Goal: Task Accomplishment & Management: Manage account settings

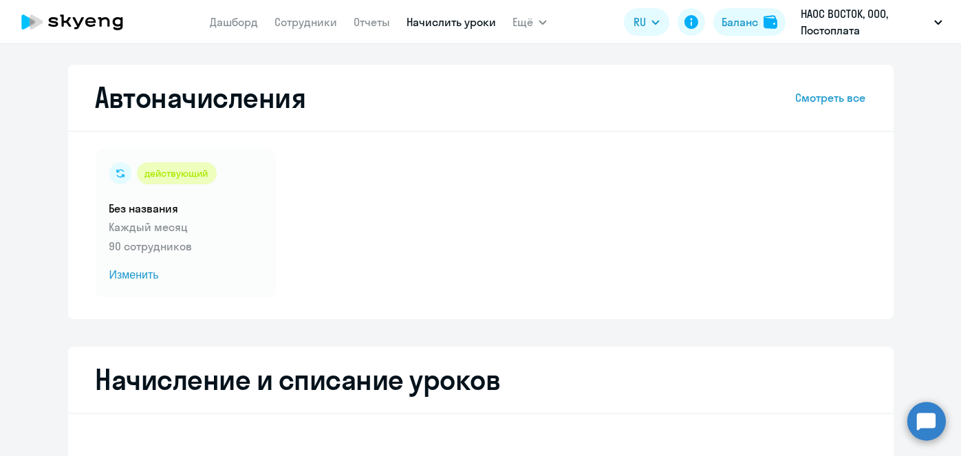
select select "10"
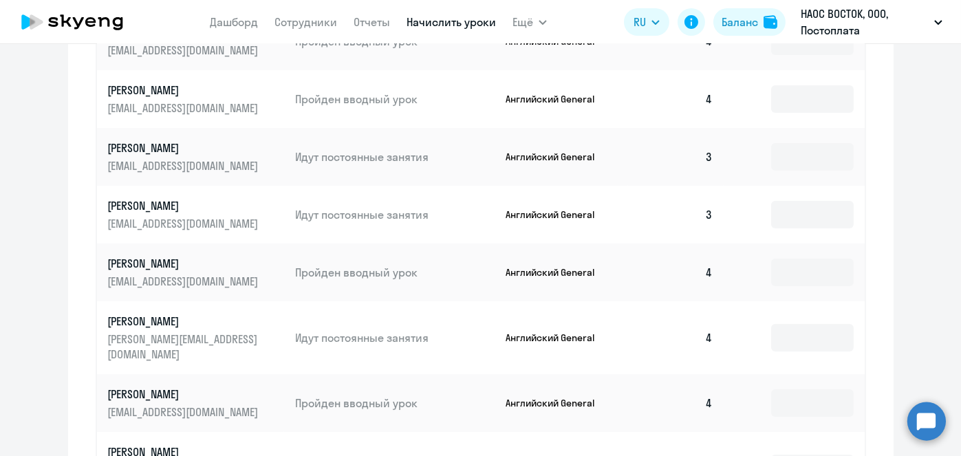
scroll to position [360, 0]
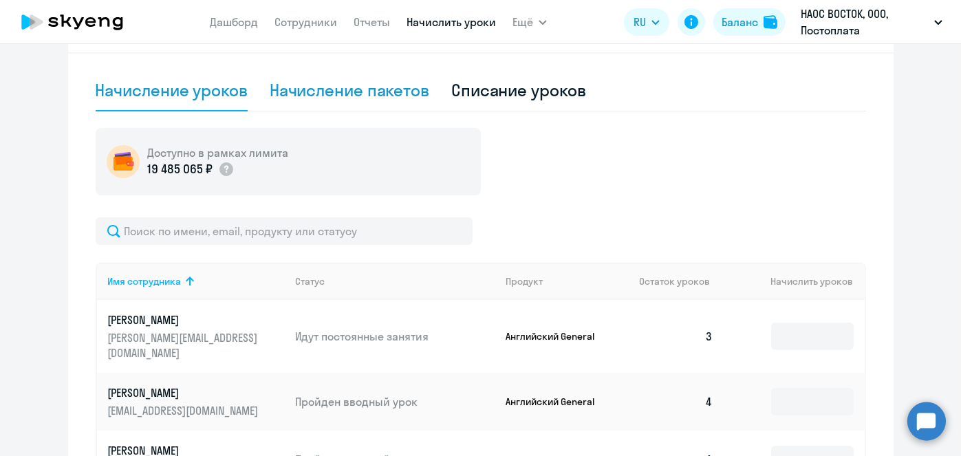
click at [360, 95] on div "Начисление пакетов" at bounding box center [350, 90] width 160 height 22
select select "10"
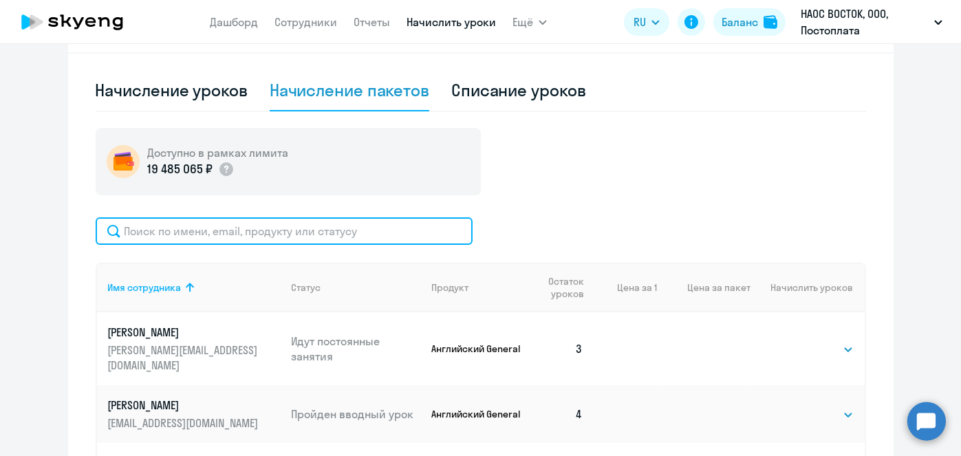
click at [412, 222] on input "text" at bounding box center [284, 231] width 377 height 28
paste input "[GEOGRAPHIC_DATA]"
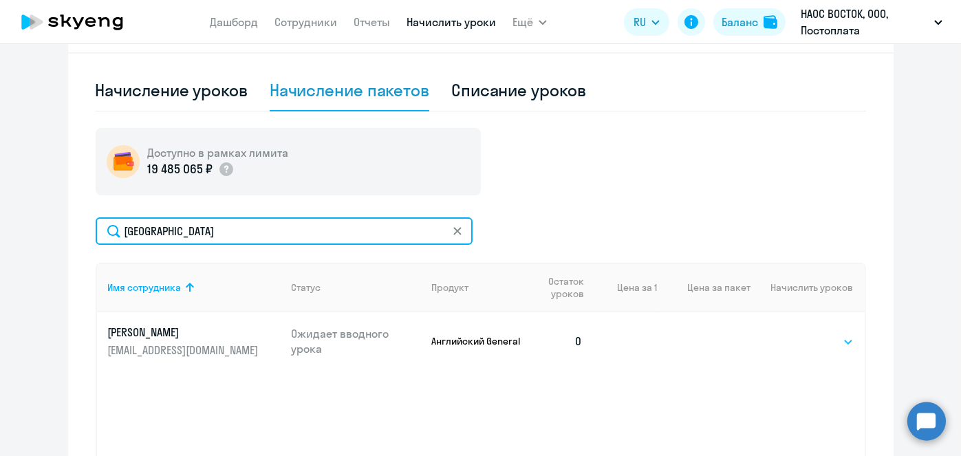
type input "[GEOGRAPHIC_DATA]"
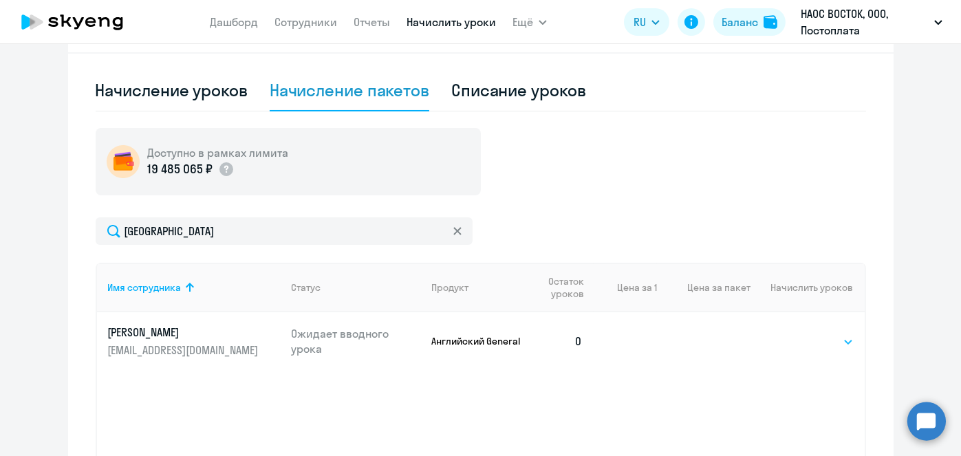
click at [837, 342] on select "Выбрать 4 8 16 32 64 96 128" at bounding box center [825, 341] width 56 height 17
select select "4"
click at [797, 333] on select "Выбрать 4 8 16 32 64 96 128" at bounding box center [825, 341] width 56 height 17
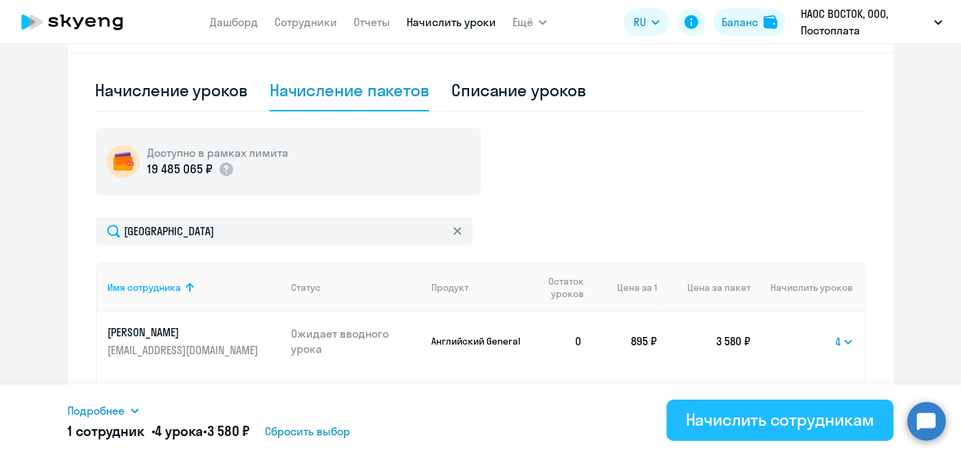
scroll to position [475, 0]
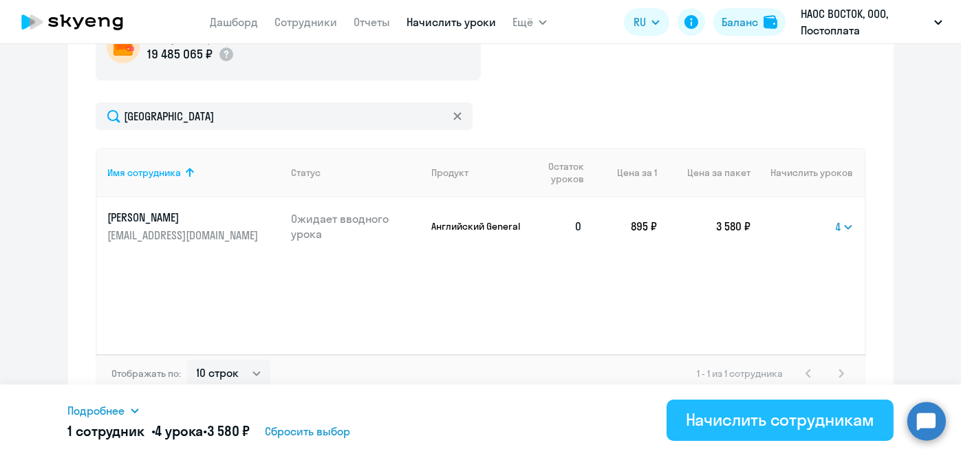
click at [762, 429] on div "Начислить сотрудникам" at bounding box center [780, 419] width 188 height 22
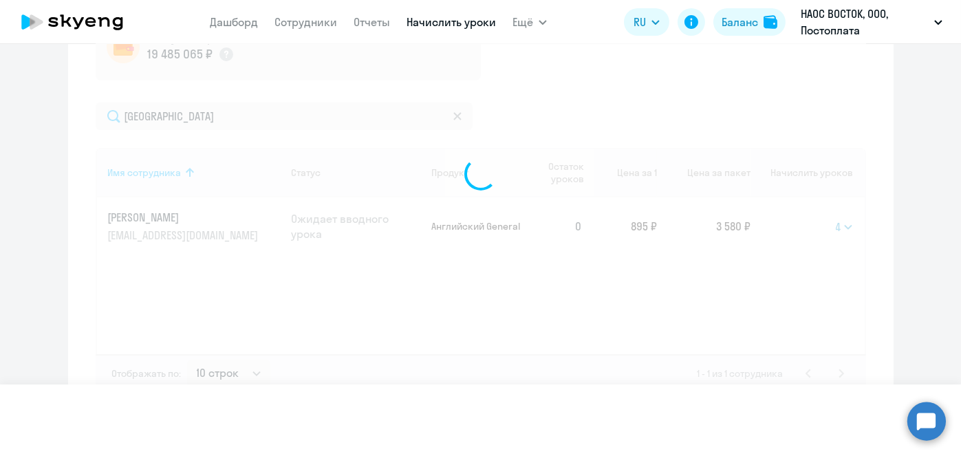
select select
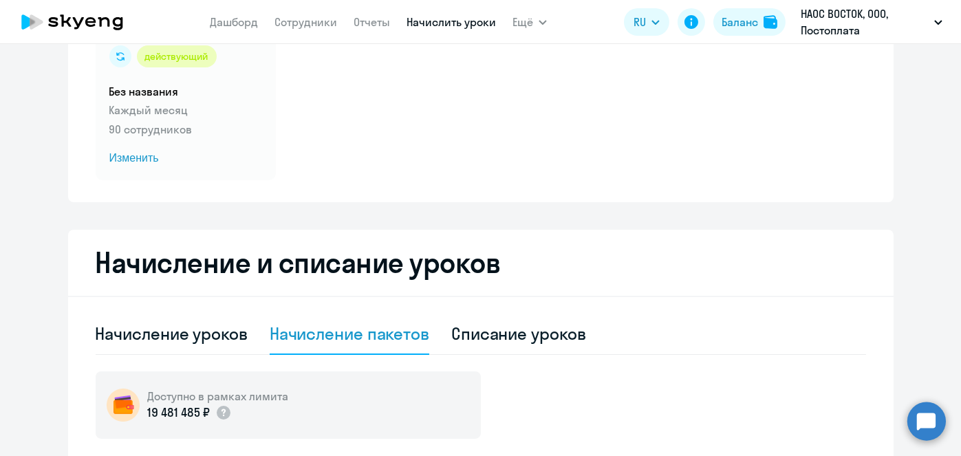
scroll to position [0, 0]
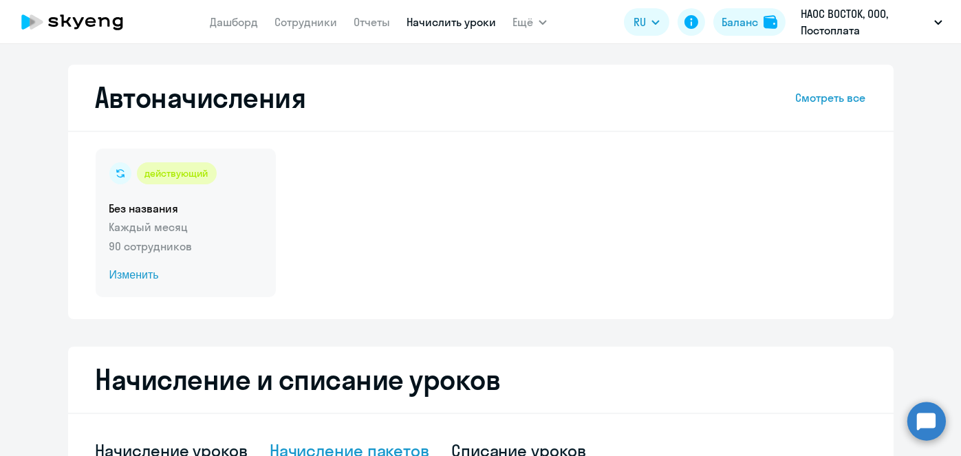
click at [145, 282] on span "Изменить" at bounding box center [185, 275] width 153 height 17
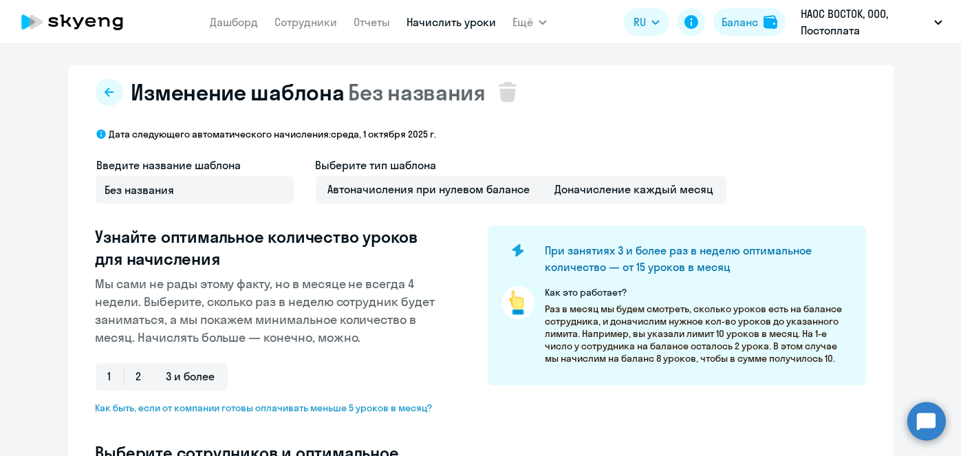
select select "10"
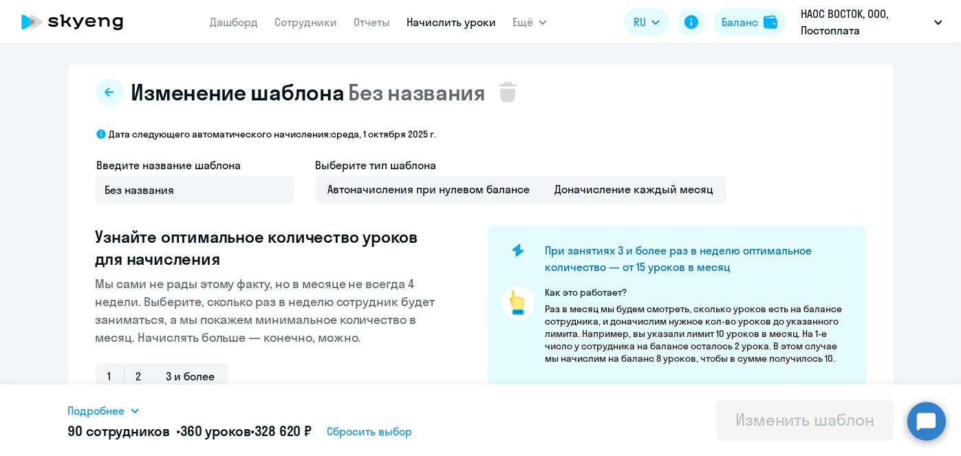
scroll to position [360, 0]
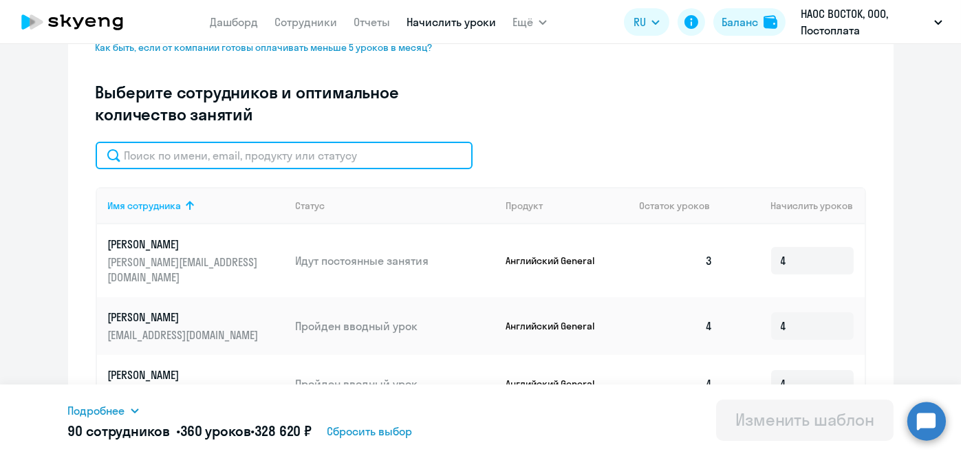
click at [387, 142] on input "text" at bounding box center [284, 156] width 377 height 28
paste input "[GEOGRAPHIC_DATA]"
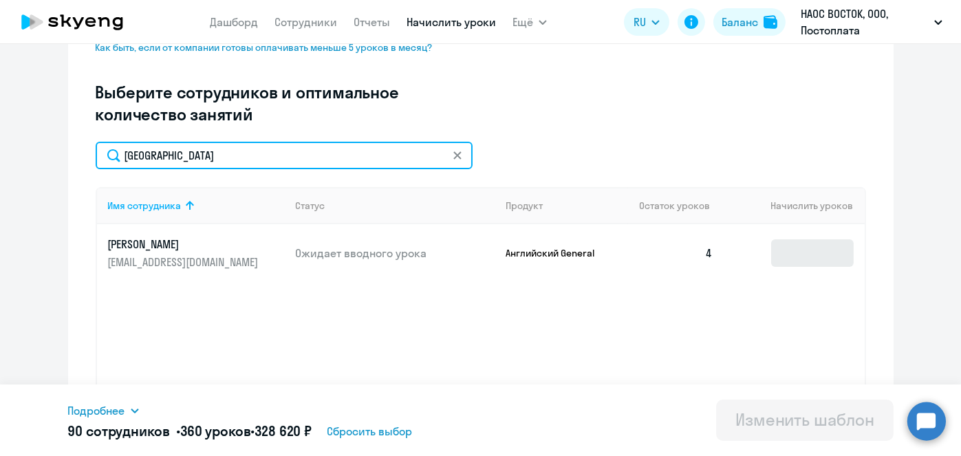
type input "[GEOGRAPHIC_DATA]"
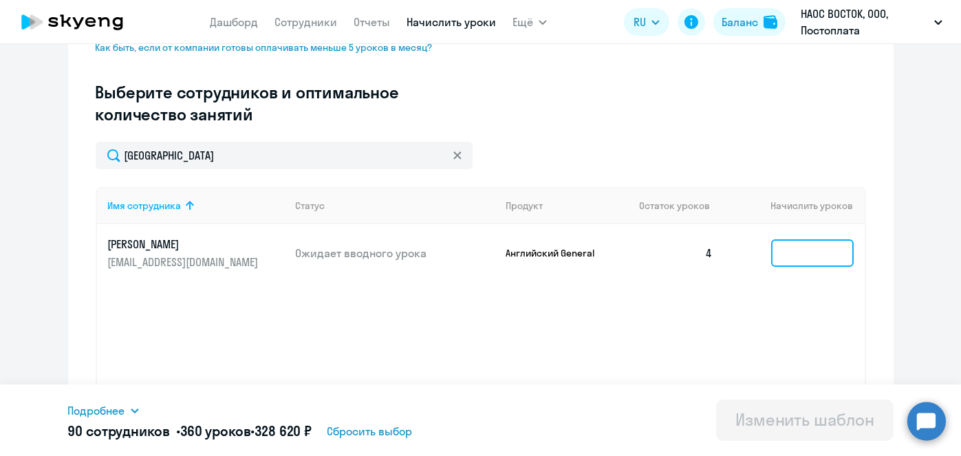
click at [809, 248] on input at bounding box center [812, 253] width 83 height 28
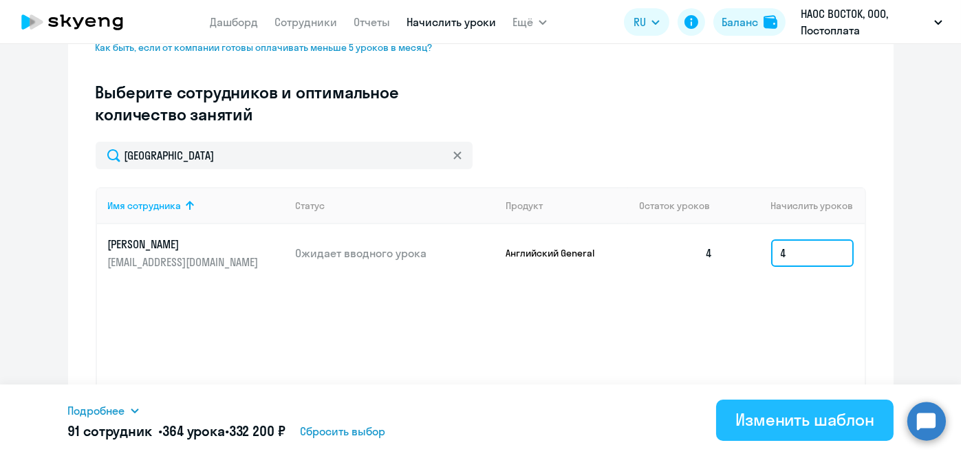
type input "4"
click at [770, 419] on div "Изменить шаблон" at bounding box center [804, 419] width 139 height 22
